Goal: Check status: Check status

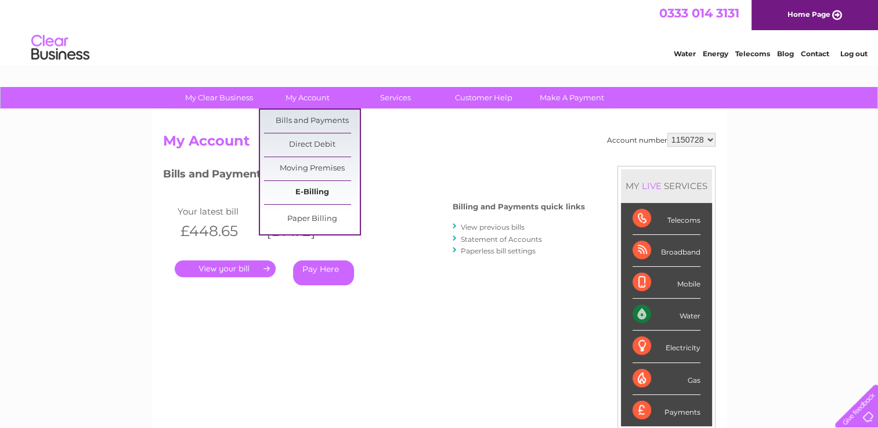
click at [297, 191] on link "E-Billing" at bounding box center [312, 192] width 96 height 23
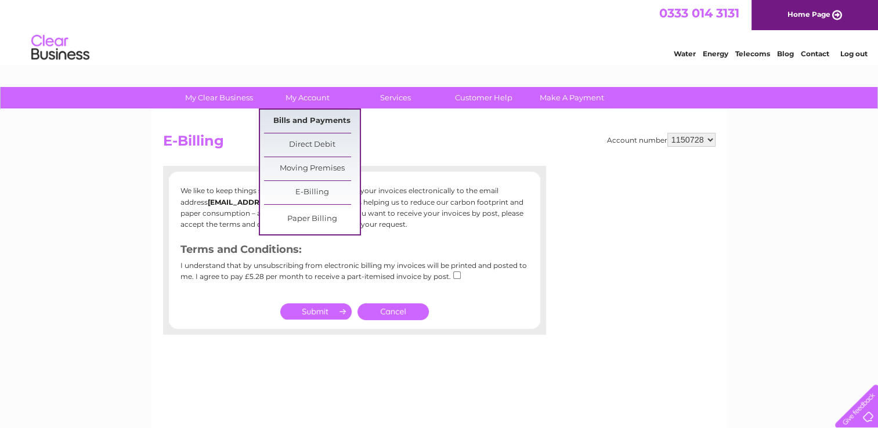
click at [305, 120] on link "Bills and Payments" at bounding box center [312, 121] width 96 height 23
